Goal: Task Accomplishment & Management: Use online tool/utility

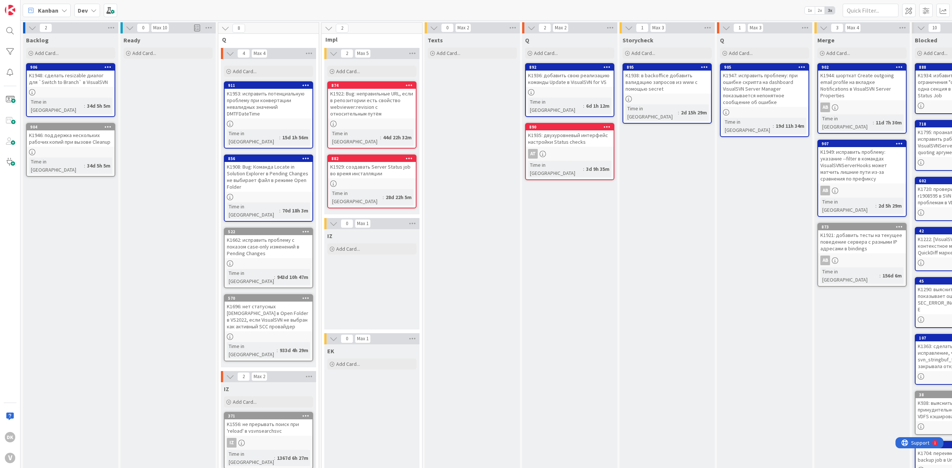
click at [528, 230] on div "Q Add Card... 892 K1936: добавить свою реализацию команды Update в VisualSVN fo…" at bounding box center [569, 376] width 95 height 687
click at [580, 237] on div "Q Add Card... 892 K1936: добавить свою реализацию команды Update в VisualSVN fo…" at bounding box center [569, 376] width 95 height 687
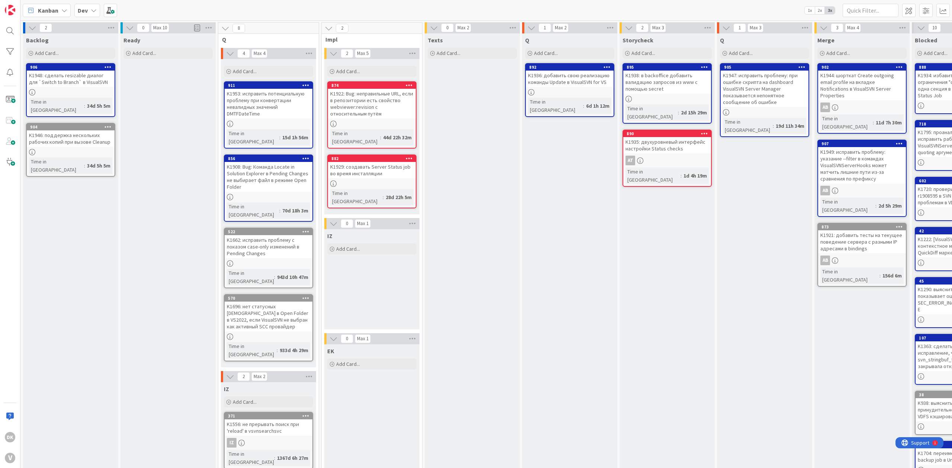
click at [573, 214] on div "Q Add Card... 892 K1936: добавить свою реализацию команды Update в VisualSVN fo…" at bounding box center [569, 376] width 95 height 687
click at [151, 119] on div "Ready Add Card..." at bounding box center [167, 376] width 95 height 687
click at [155, 91] on div "Ready Add Card..." at bounding box center [167, 376] width 95 height 687
click at [164, 87] on div "Ready Add Card..." at bounding box center [167, 376] width 95 height 687
click at [578, 199] on div "Q Add Card... 892 K1936: добавить свою реализацию команды Update в VisualSVN fo…" at bounding box center [569, 376] width 95 height 687
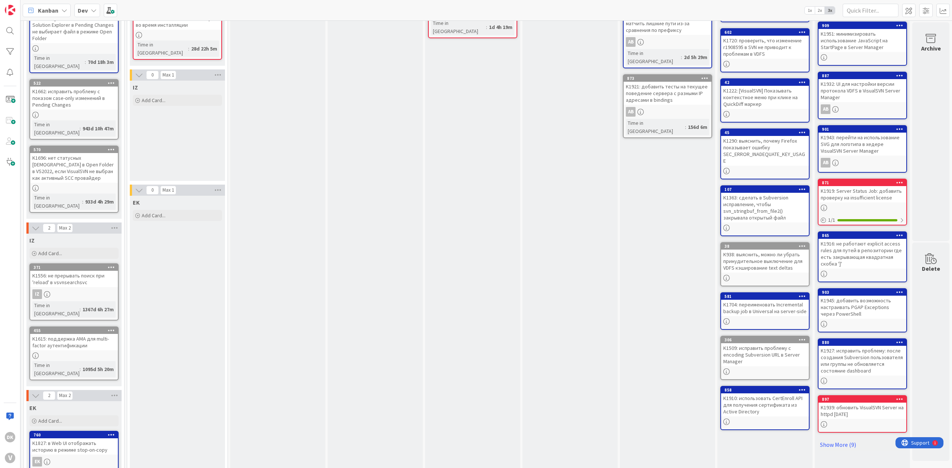
scroll to position [0, 201]
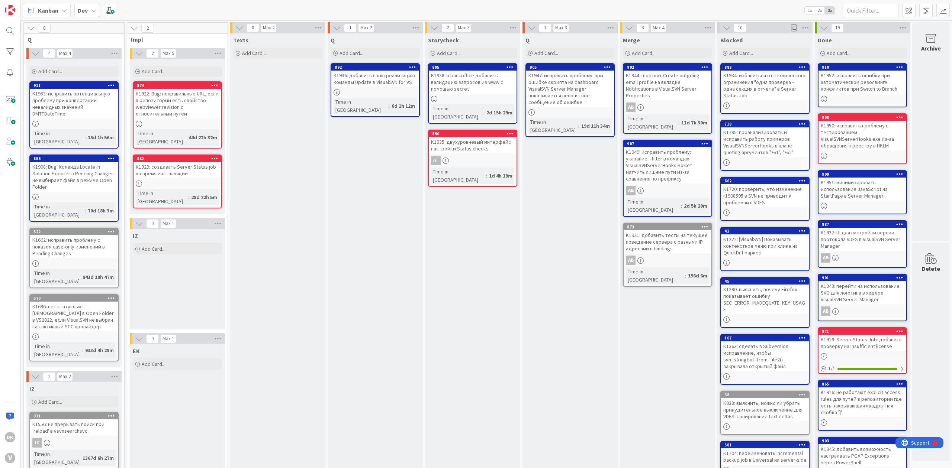
click at [534, 187] on div "Q Add Card... 905 K1947: исправить проблему: при ошибке скрипта на dashboard Vi…" at bounding box center [569, 376] width 95 height 687
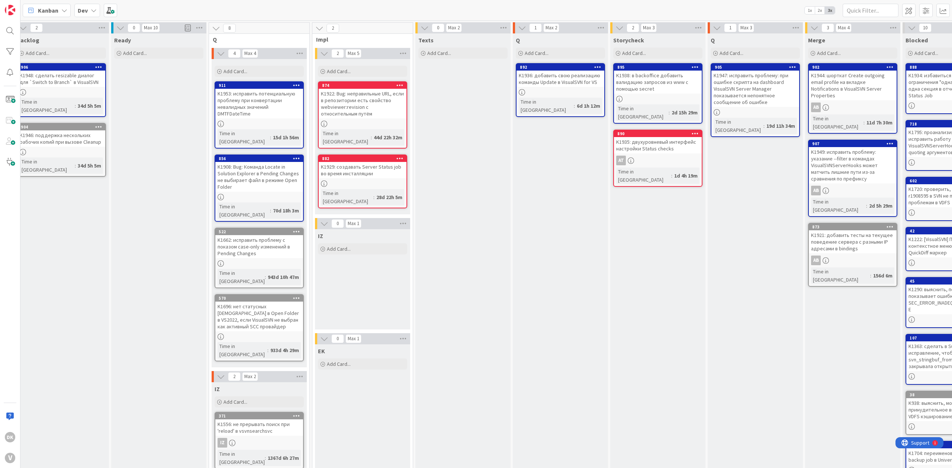
scroll to position [0, 3]
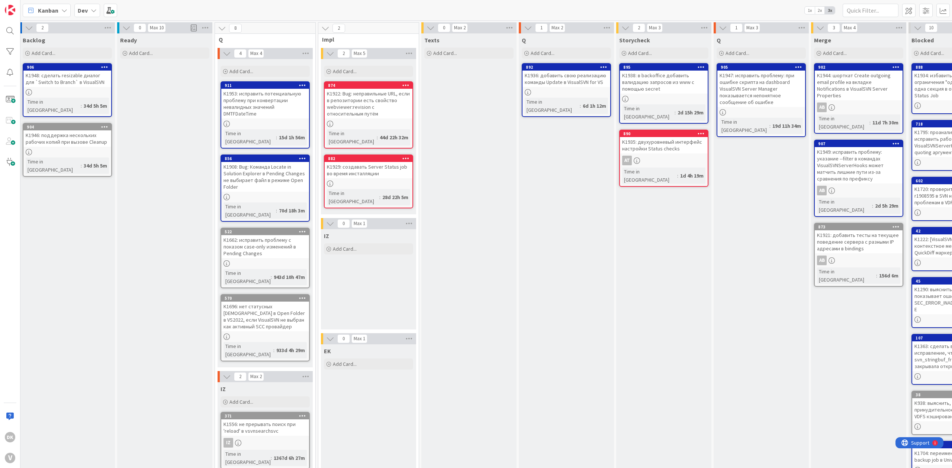
click at [148, 368] on div "Ready Add Card..." at bounding box center [164, 376] width 95 height 687
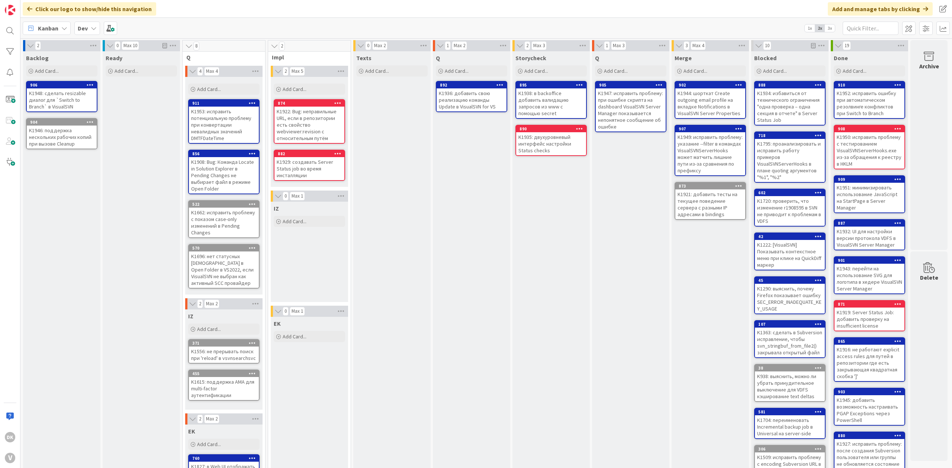
click at [398, 146] on div "Texts Add Card..." at bounding box center [391, 302] width 77 height 502
click at [483, 154] on div "Q Add Card... 892 K1936: добавить свою реализацию команды Update в VisualSVN fo…" at bounding box center [471, 302] width 77 height 502
click at [551, 209] on div "Storycheck Add Card... 895 K1938: в backoffice добавить валидацию запросов из w…" at bounding box center [550, 302] width 77 height 502
click at [527, 245] on div "Storycheck Add Card... 895 K1938: в backoffice добавить валидацию запросов из w…" at bounding box center [550, 302] width 77 height 502
